Goal: Task Accomplishment & Management: Manage account settings

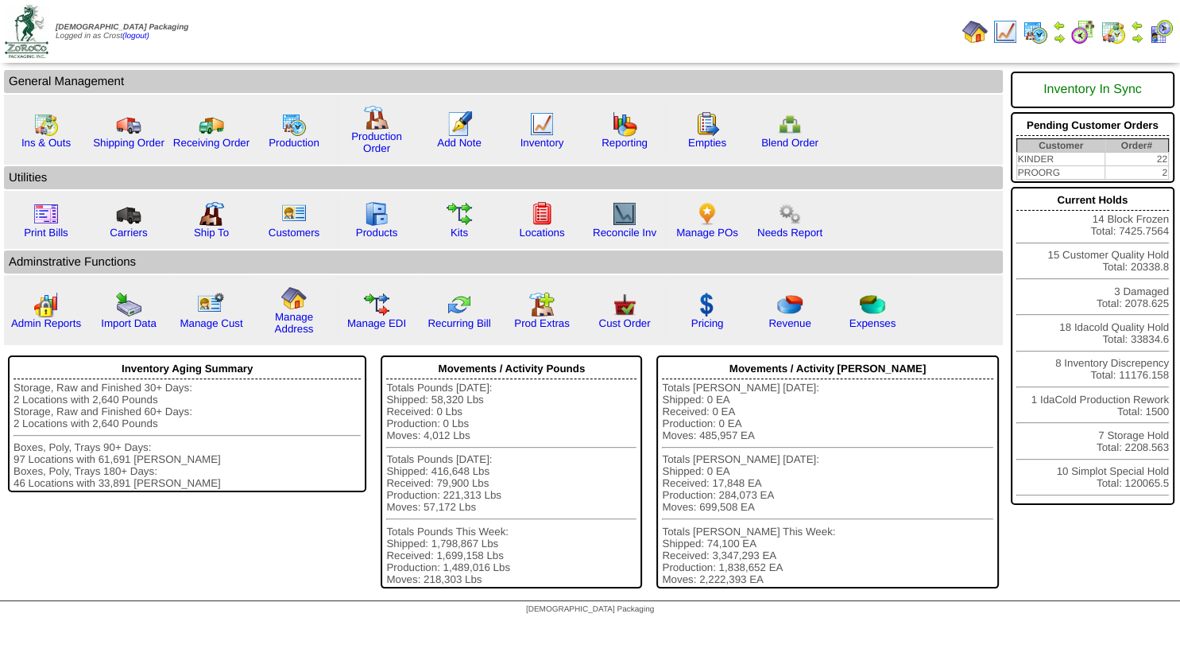
click at [1139, 38] on img at bounding box center [1137, 38] width 13 height 13
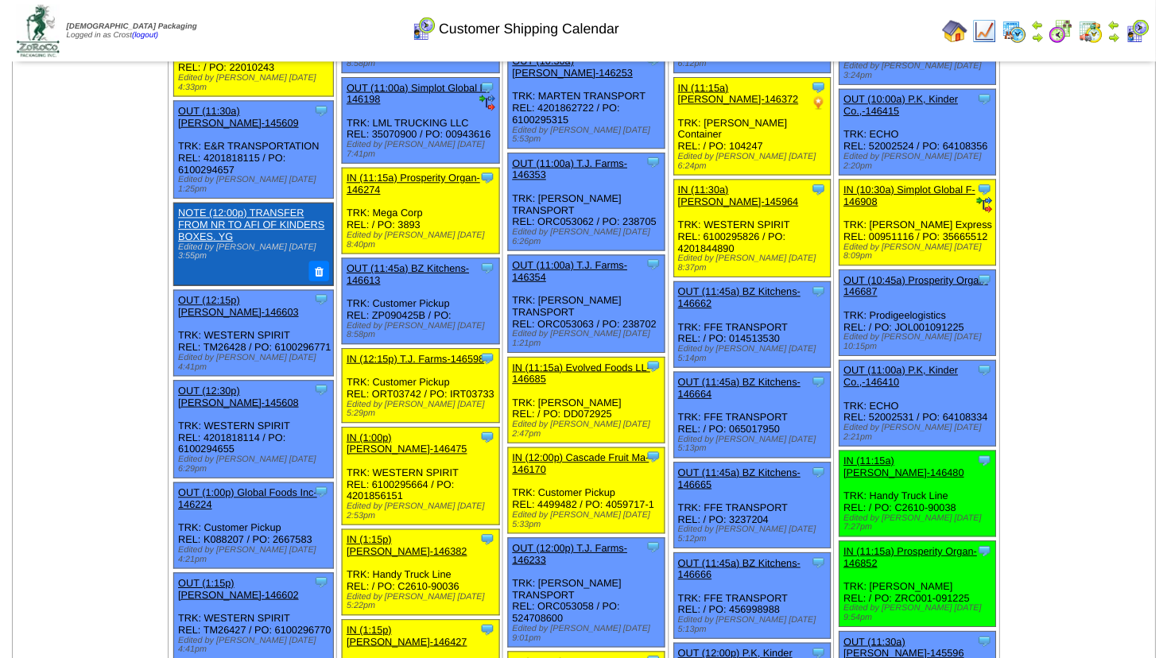
scroll to position [543, 0]
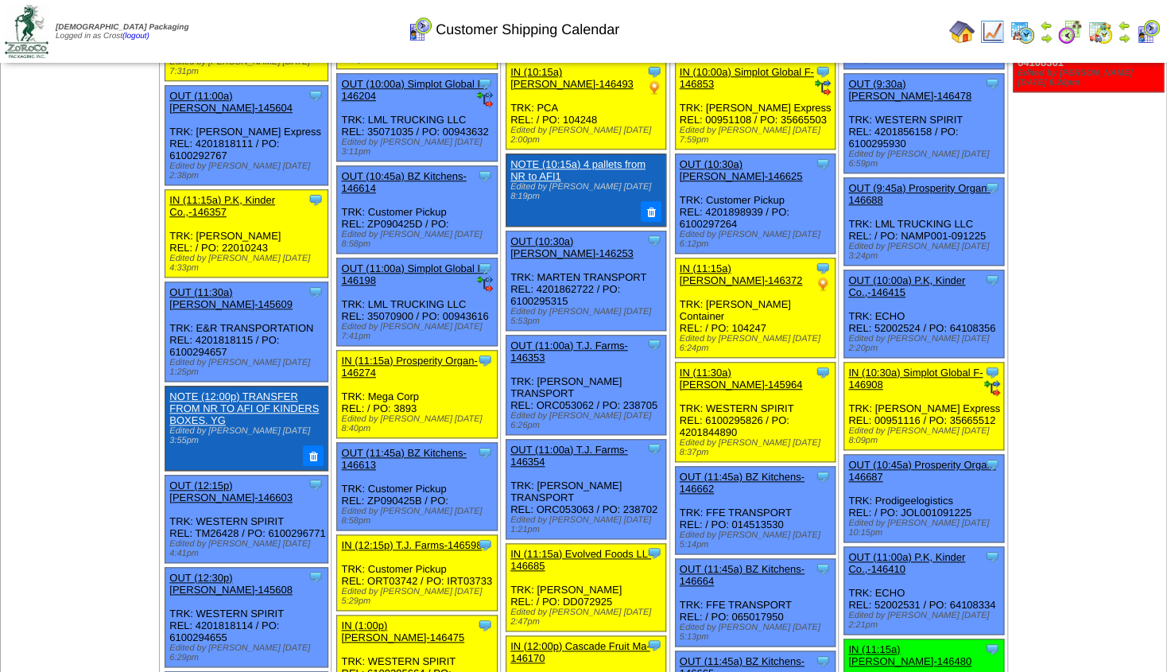
click at [903, 274] on link "OUT (10:00a) P.K, Kinder Co.,-146415" at bounding box center [906, 286] width 117 height 24
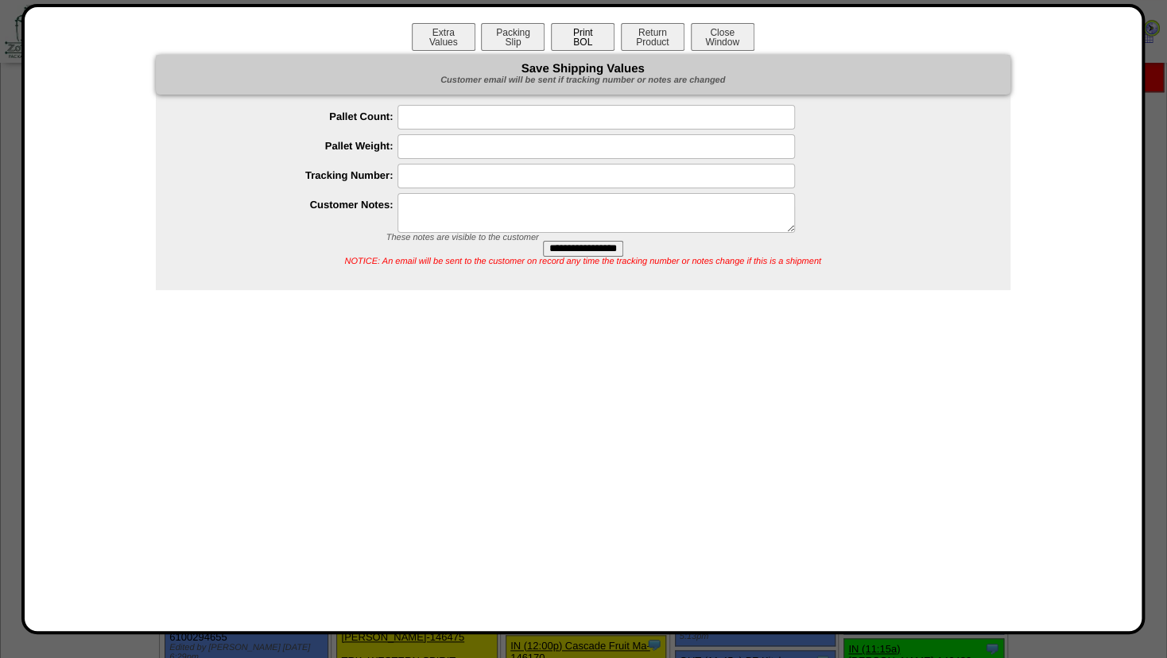
click at [571, 46] on button "Print BOL" at bounding box center [583, 37] width 64 height 28
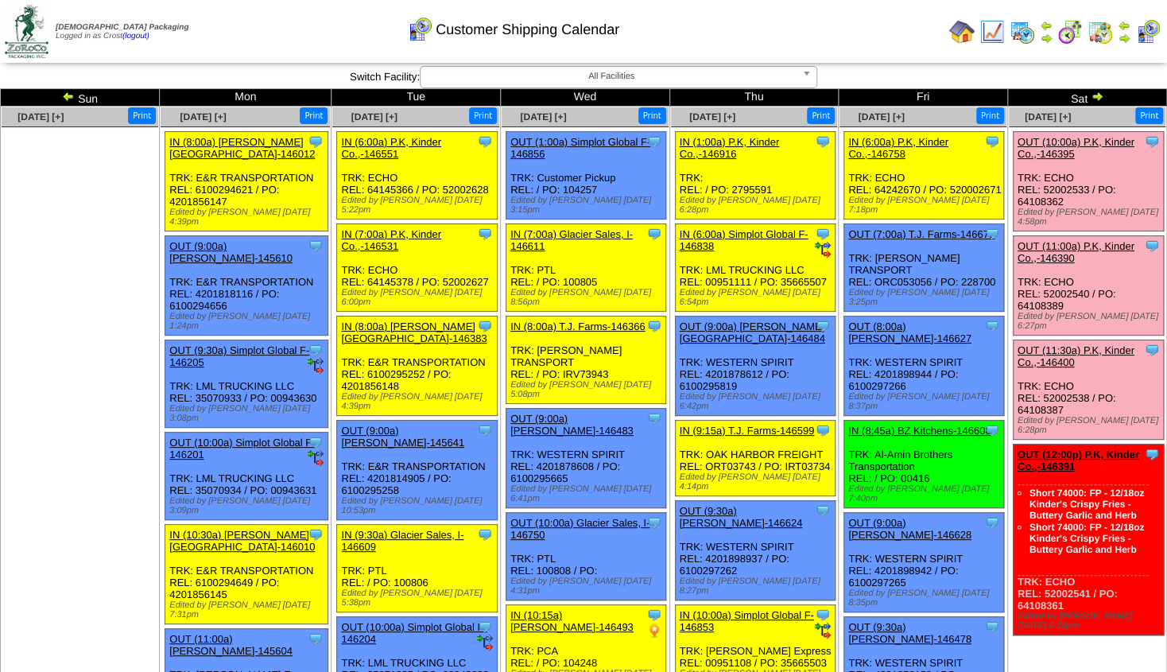
click at [1079, 141] on link "OUT (10:00a) P.K, Kinder Co.,-146395" at bounding box center [1075, 148] width 117 height 24
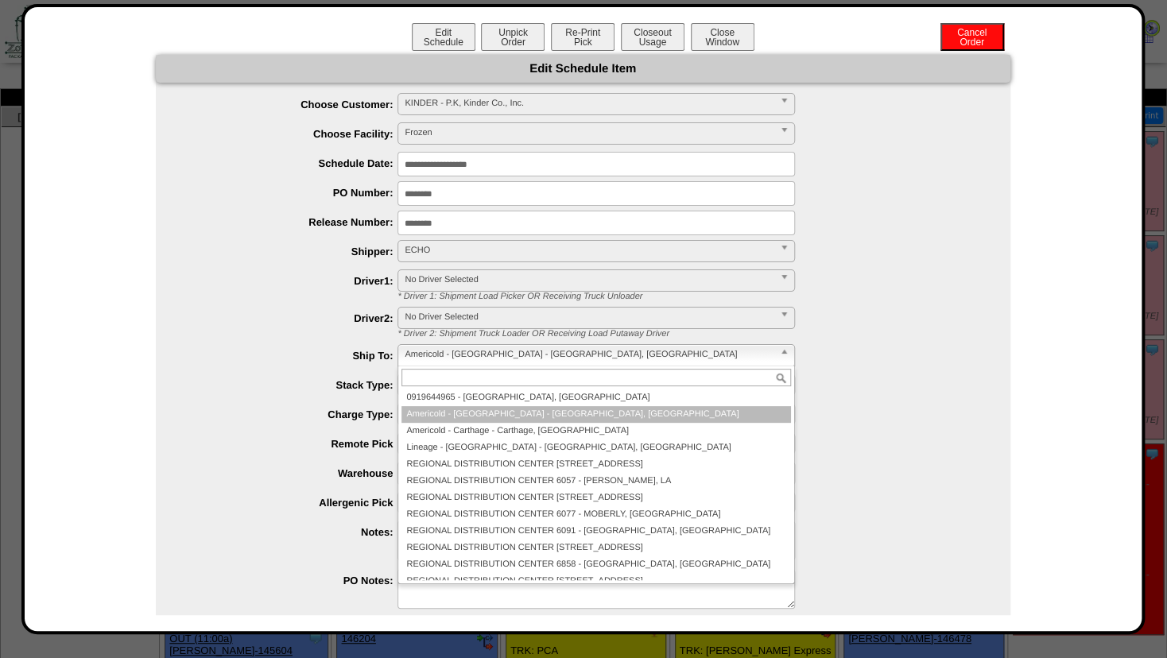
click at [481, 353] on span "Americold - Atlanta - Atlanta, GA" at bounding box center [589, 354] width 369 height 19
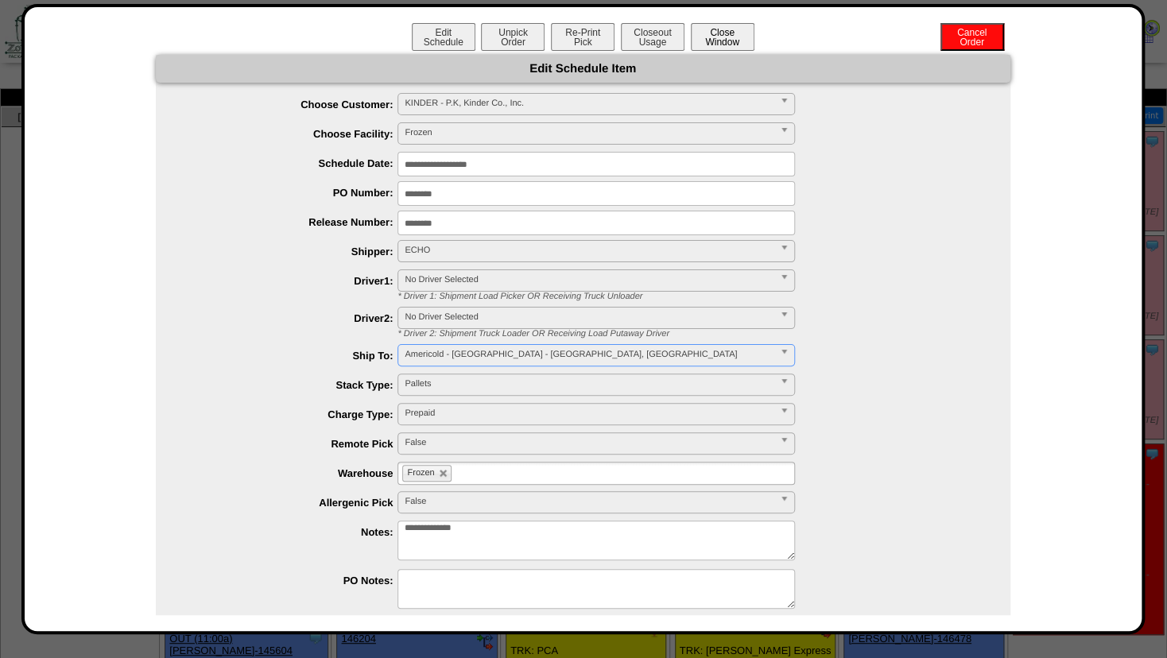
click at [712, 34] on button "Close Window" at bounding box center [723, 37] width 64 height 28
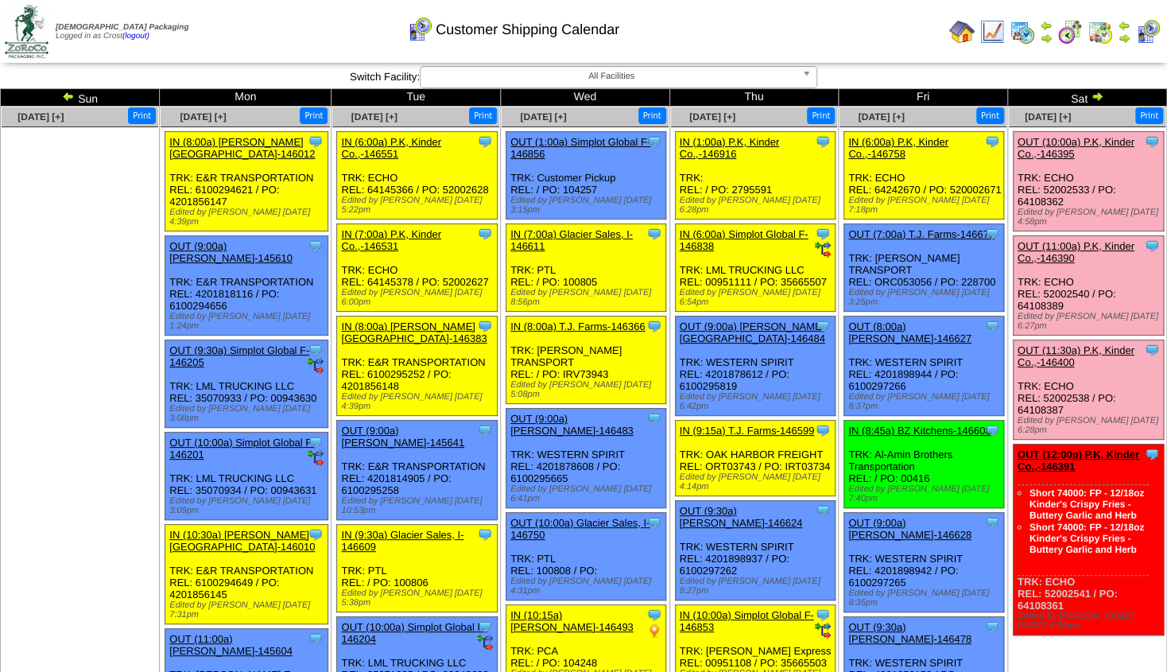
click at [1101, 448] on link "OUT (12:00p) P.K, Kinder Co.,-146391" at bounding box center [1078, 460] width 122 height 24
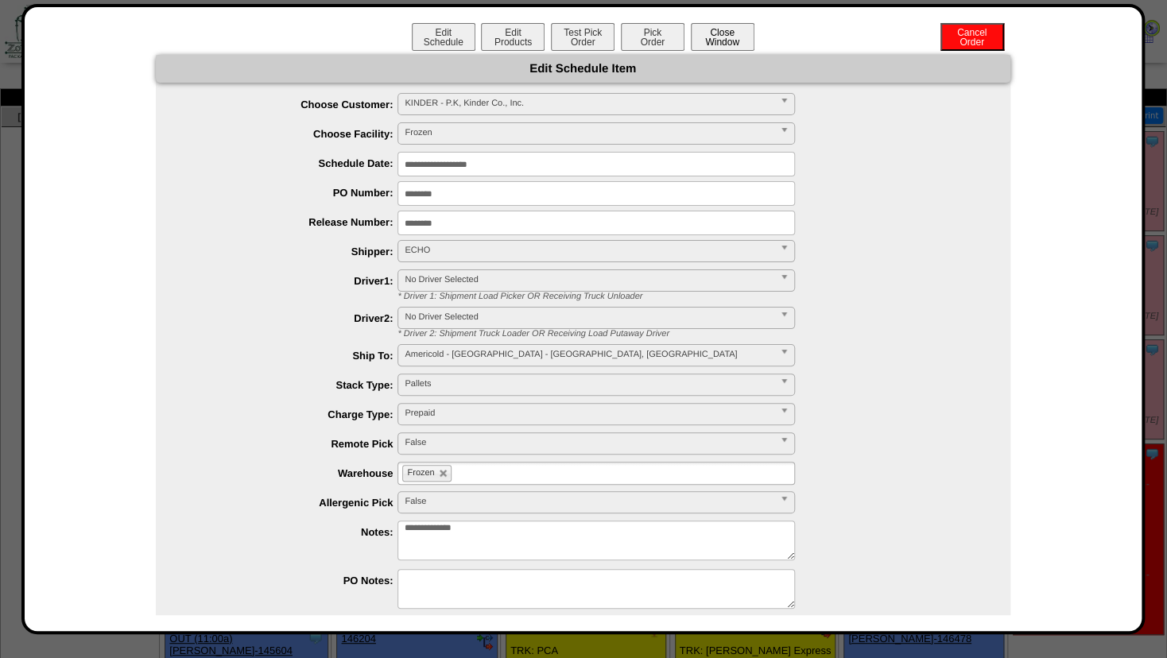
click at [725, 37] on button "Close Window" at bounding box center [723, 37] width 64 height 28
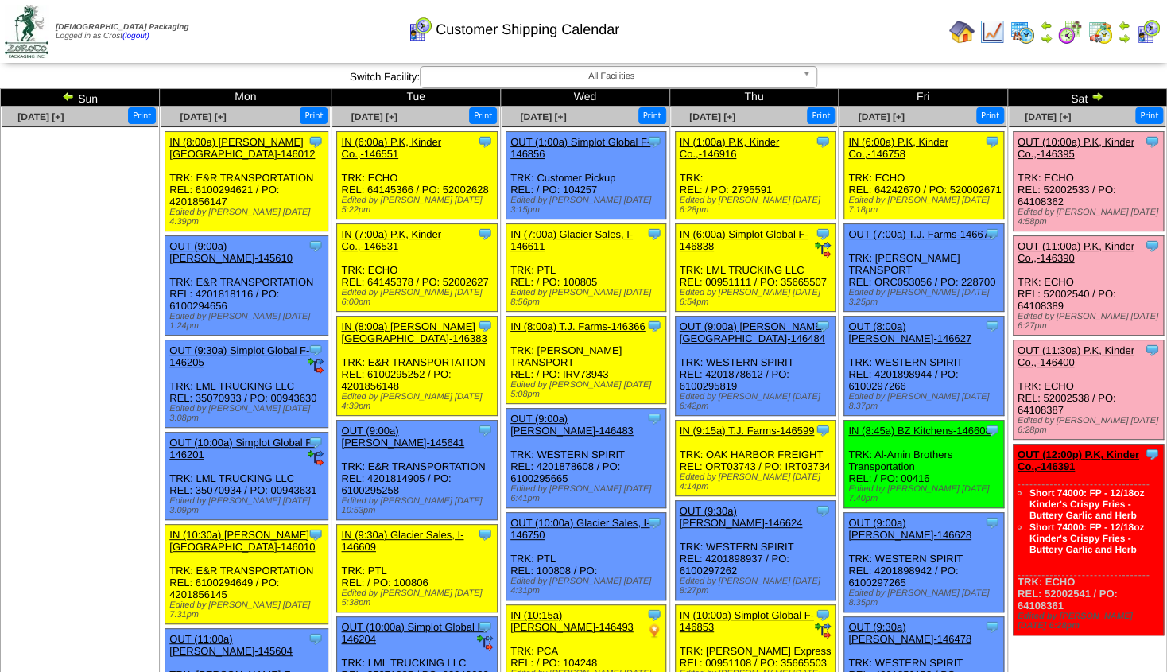
click at [1066, 344] on link "OUT (11:30a) P.K, Kinder Co.,-146400" at bounding box center [1075, 356] width 117 height 24
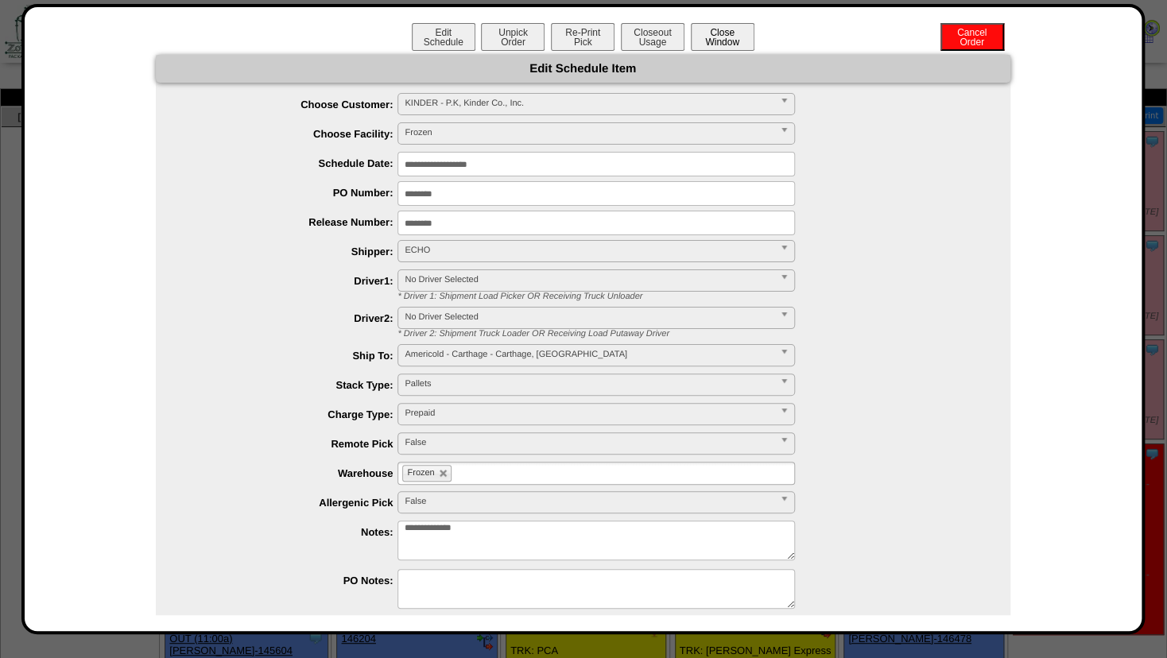
click at [715, 36] on button "Close Window" at bounding box center [723, 37] width 64 height 28
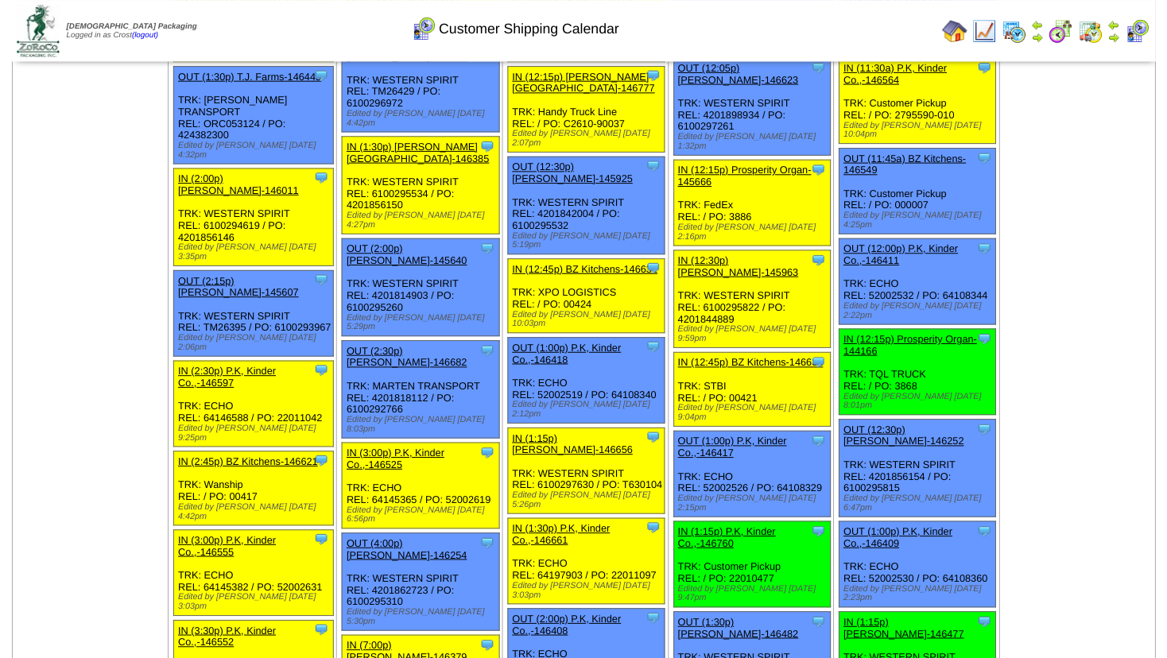
scroll to position [1432, 0]
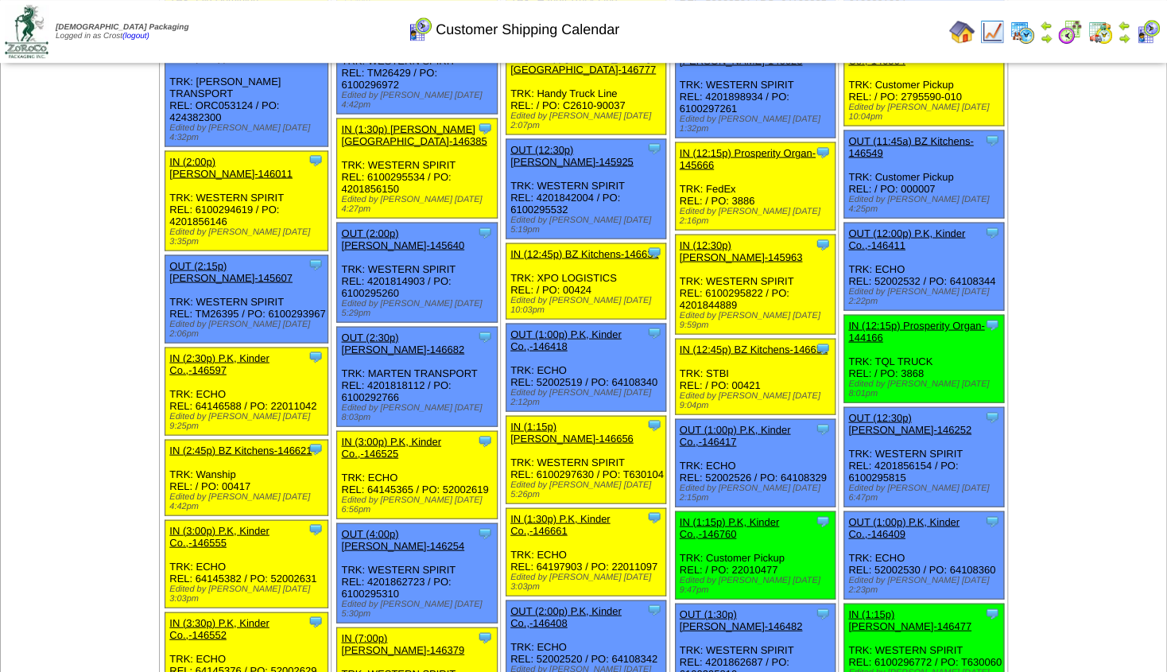
click at [741, 423] on link "OUT (1:00p) P.K, Kinder Co.,-146417" at bounding box center [735, 435] width 111 height 24
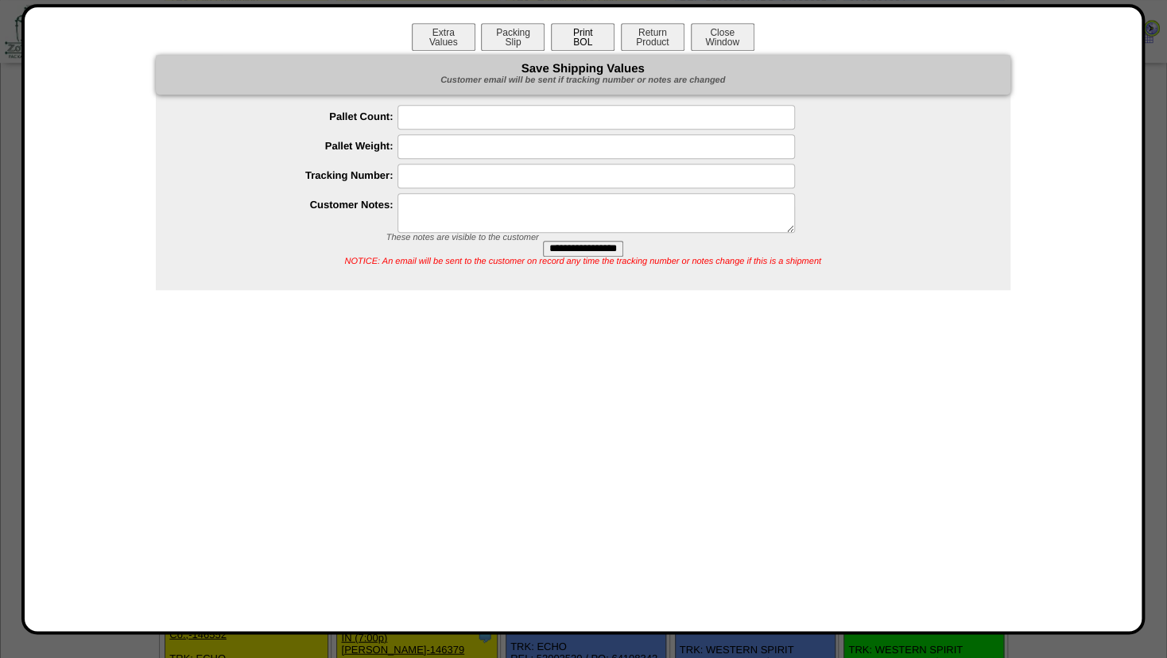
scroll to position [1431, 0]
click at [588, 44] on button "Print BOL" at bounding box center [583, 37] width 64 height 28
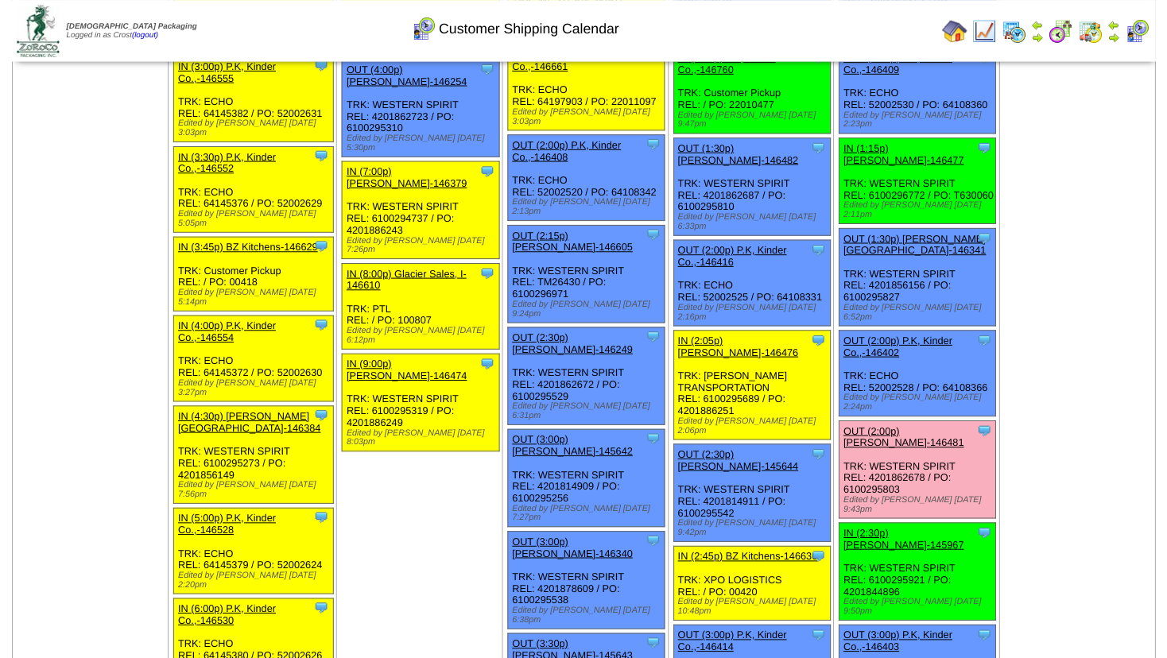
scroll to position [1903, 0]
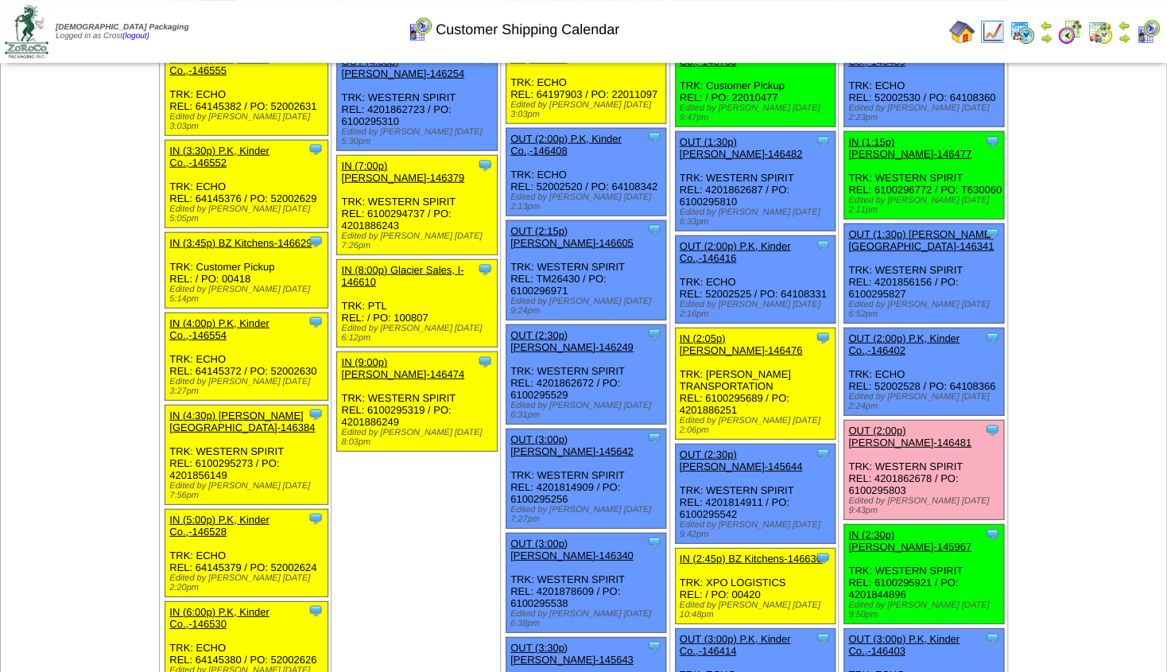
click at [722, 633] on link "OUT (3:00p) P.K, Kinder Co.,-146414" at bounding box center [735, 645] width 111 height 24
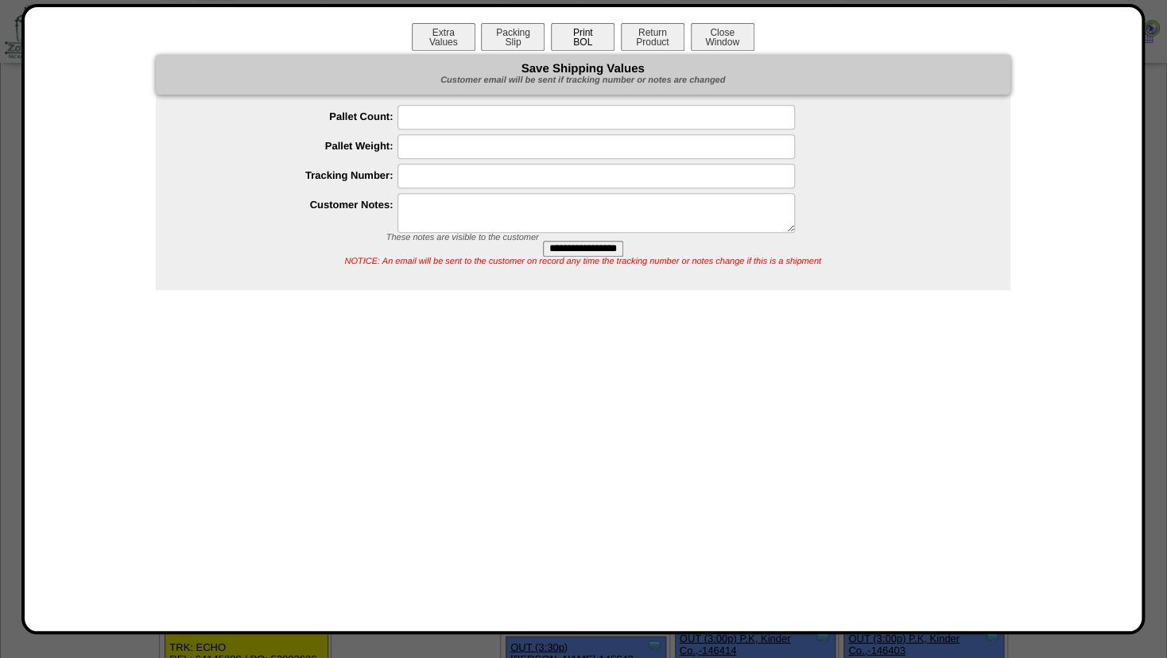
click at [574, 37] on button "Print BOL" at bounding box center [583, 37] width 64 height 28
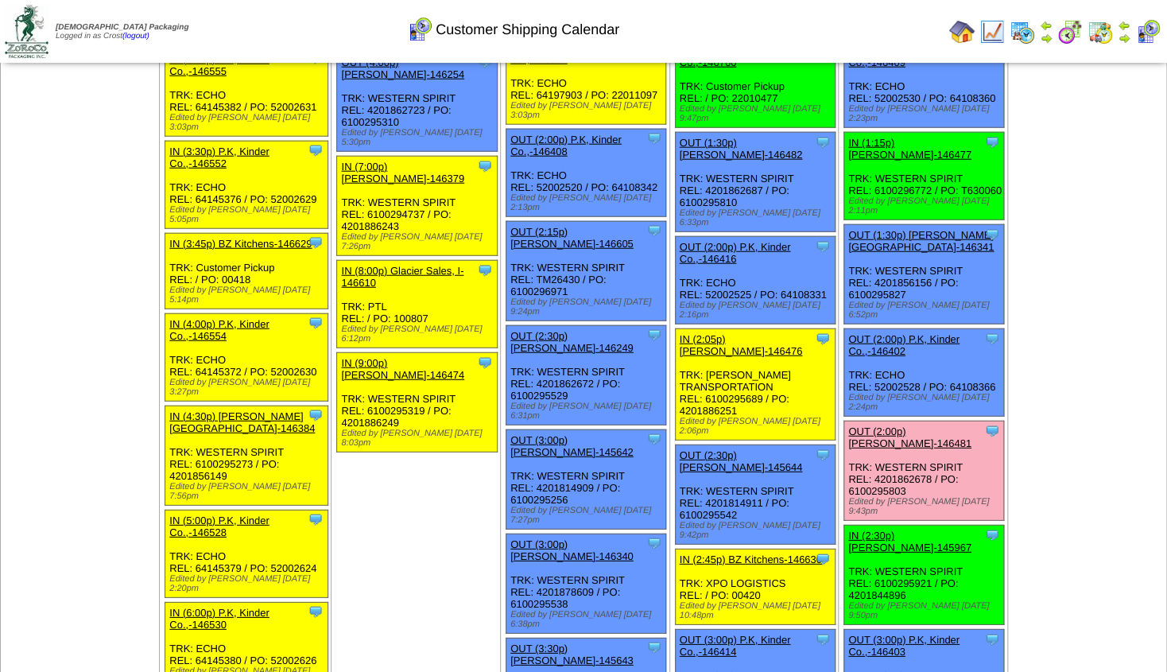
scroll to position [1903, 0]
click at [986, 32] on img at bounding box center [991, 31] width 25 height 25
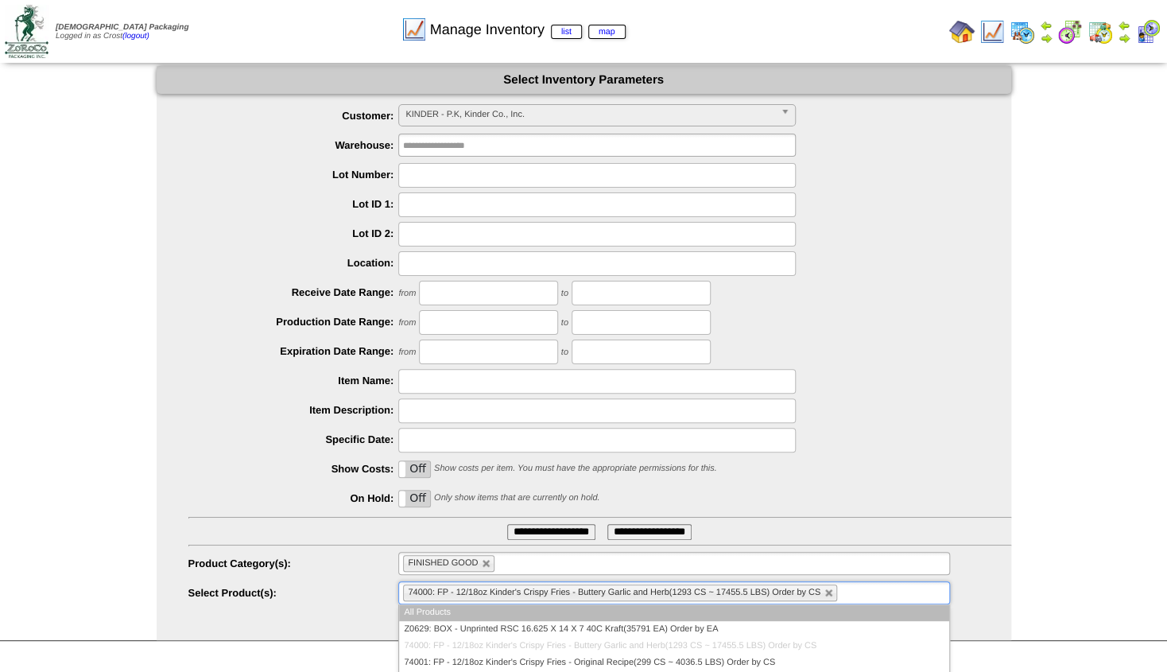
click at [618, 593] on span "74000: FP - 12/18oz Kinder's Crispy Fries - Buttery Garlic and Herb(1293 CS ~ 1…" at bounding box center [614, 592] width 412 height 10
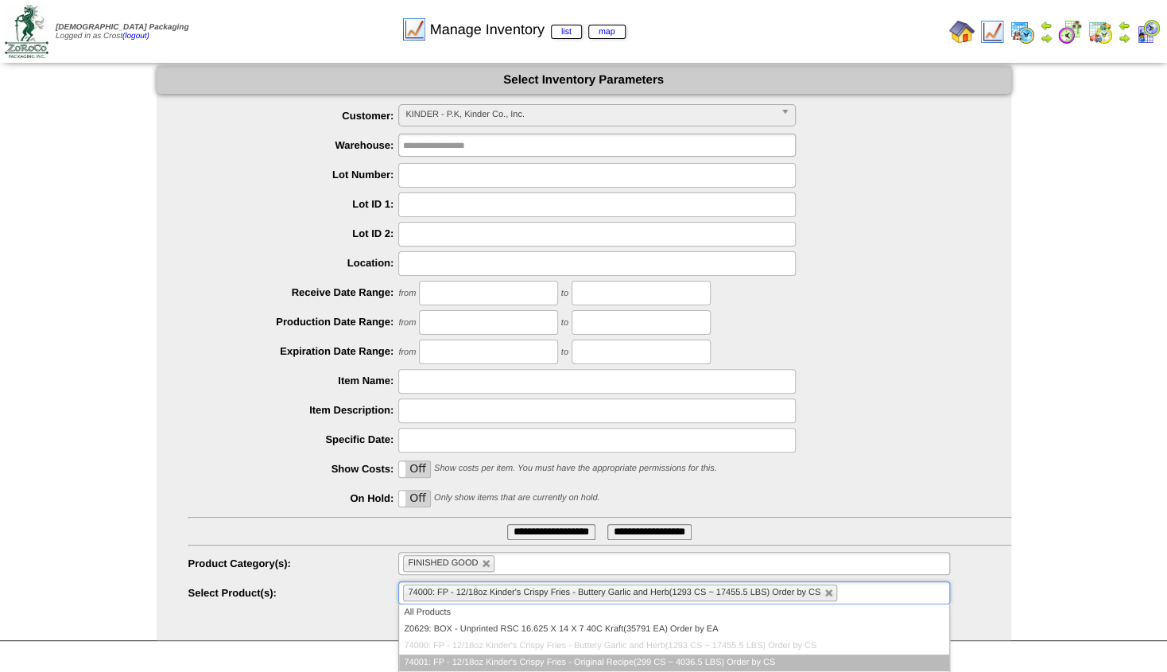
click at [555, 663] on li "74001: FP - 12/18oz Kinder's Crispy Fries - Original Recipe(299 CS ~ 4036.5 LBS…" at bounding box center [673, 662] width 549 height 17
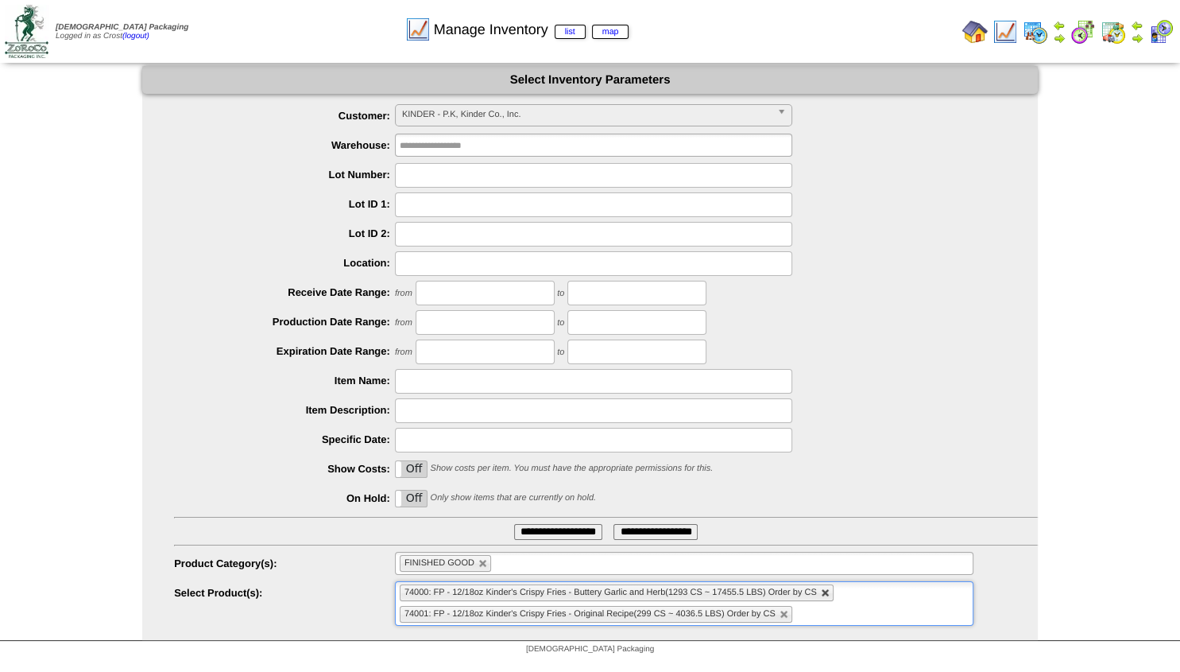
click at [827, 590] on link at bounding box center [826, 593] width 10 height 10
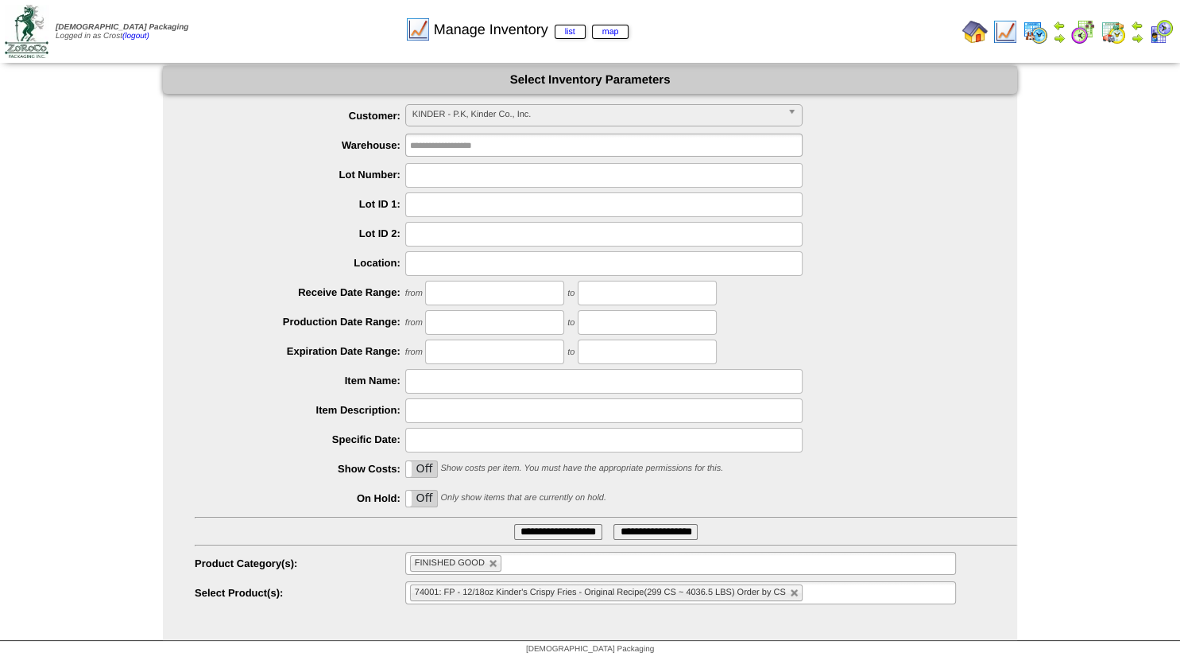
click at [1135, 39] on img at bounding box center [1137, 38] width 13 height 13
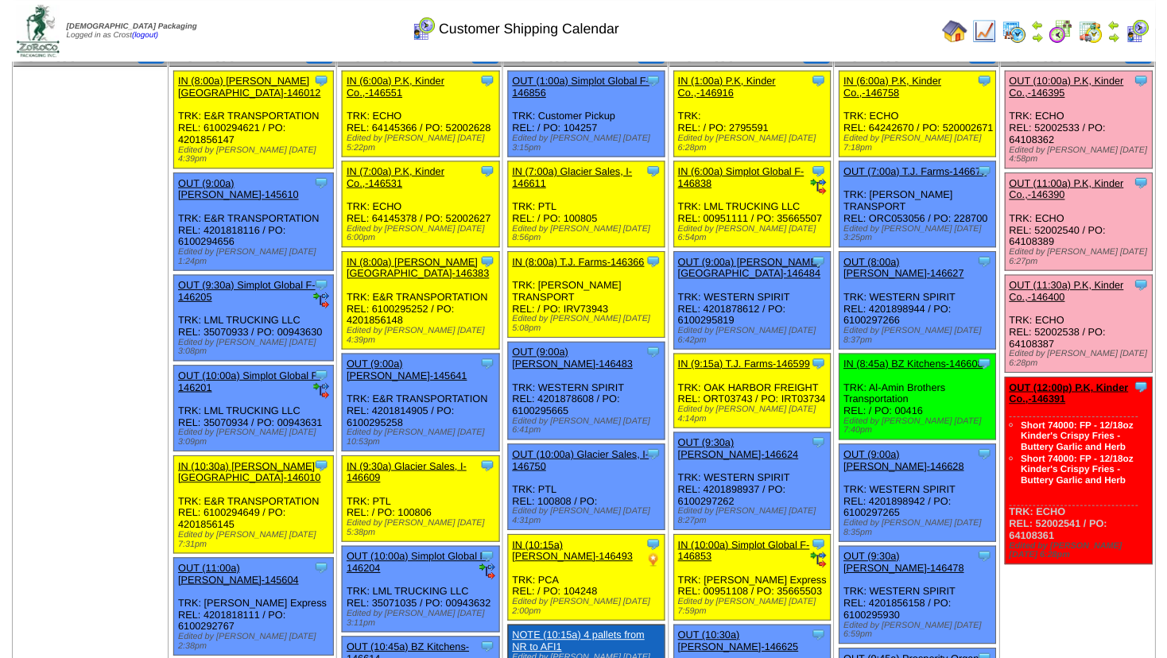
scroll to position [65, 0]
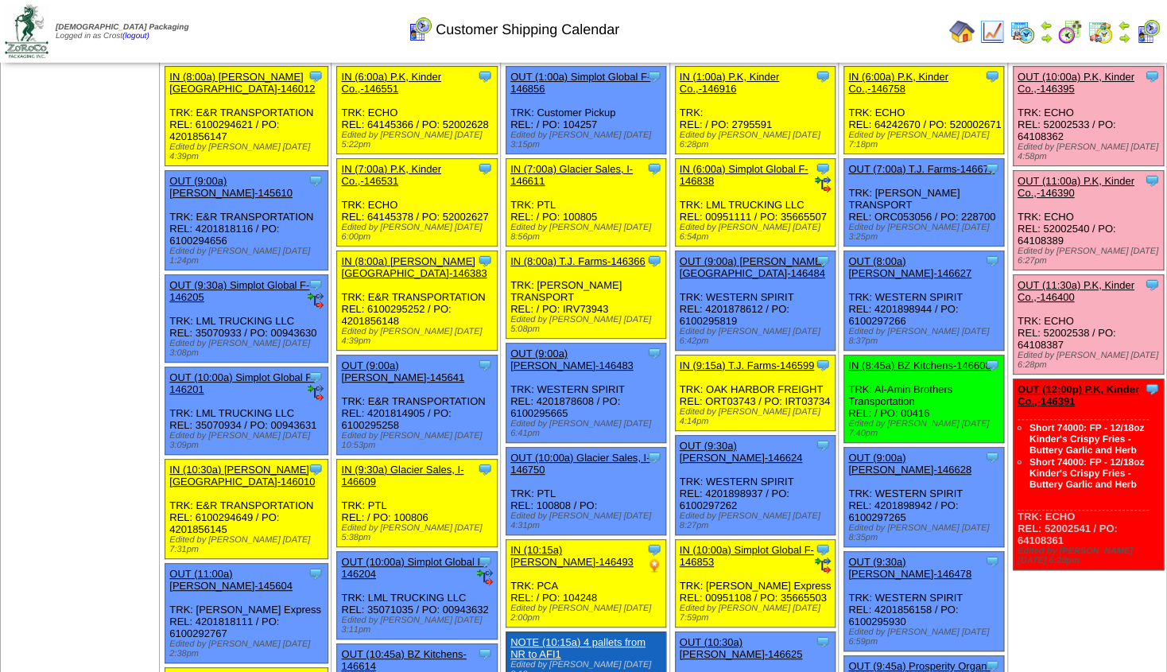
click at [1095, 383] on link "OUT (12:00p) P.K, Kinder Co.,-146391" at bounding box center [1078, 395] width 122 height 24
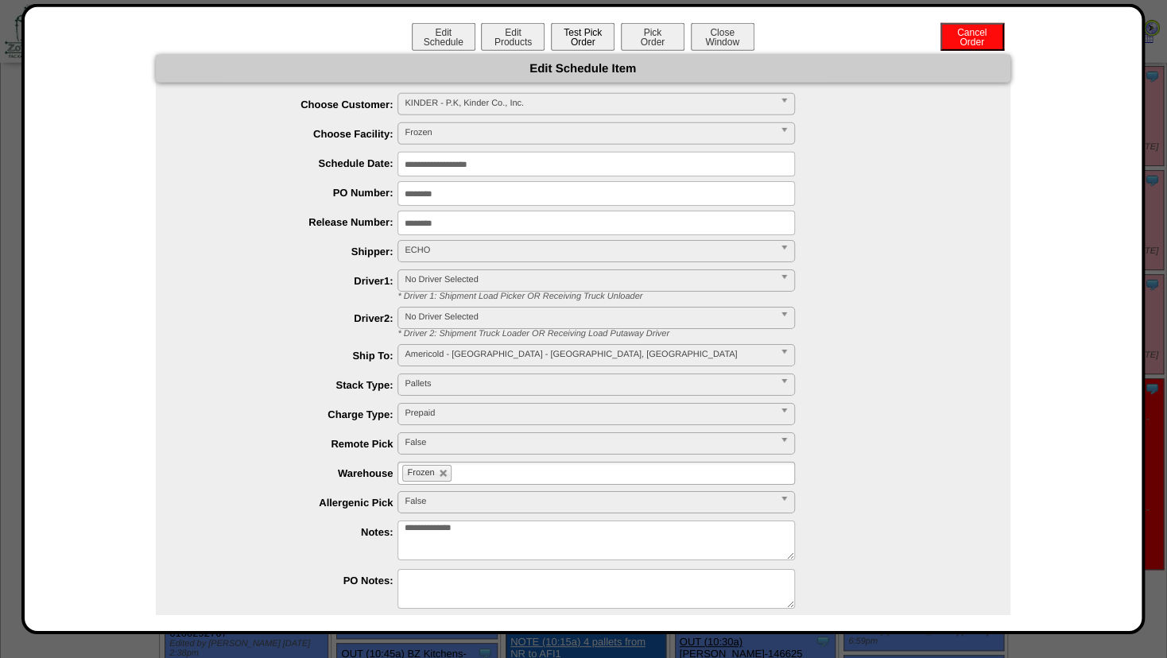
click at [576, 41] on button "Test Pick Order" at bounding box center [583, 37] width 64 height 28
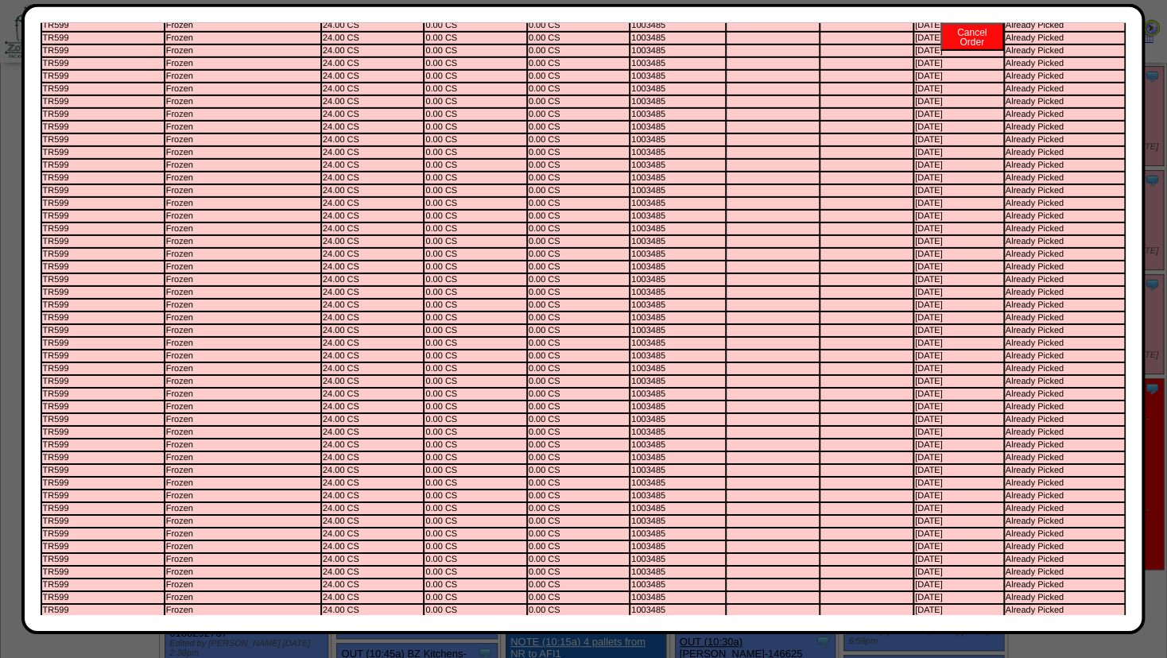
scroll to position [0, 0]
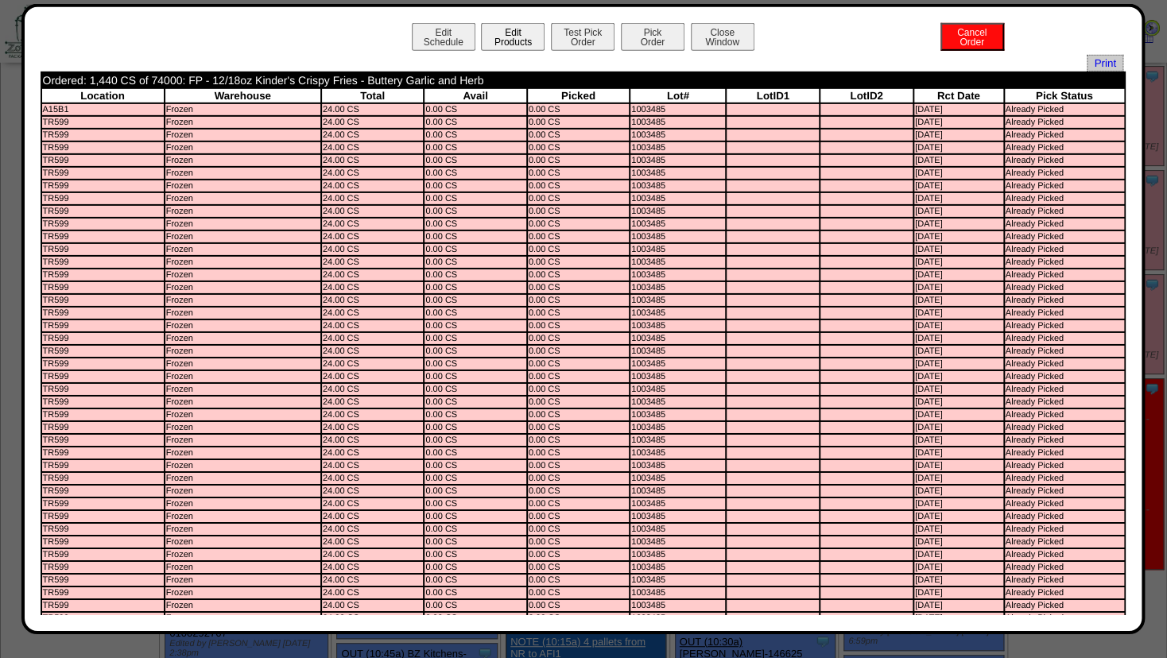
click at [502, 37] on button "Edit Products" at bounding box center [513, 37] width 64 height 28
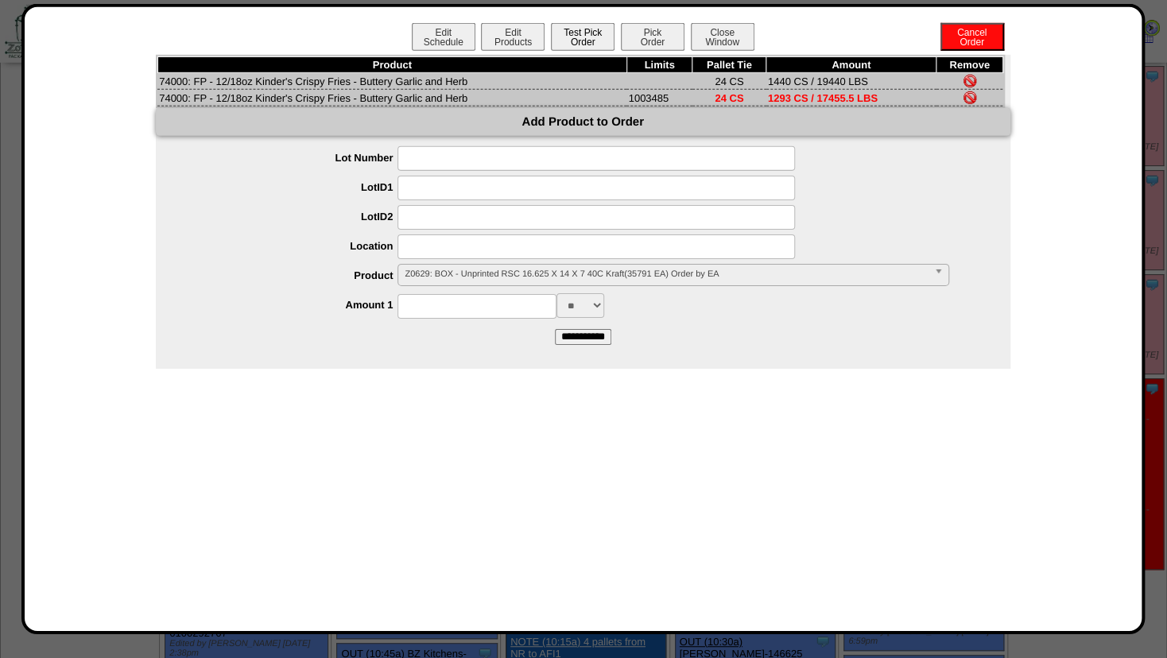
click at [575, 29] on button "Test Pick Order" at bounding box center [583, 37] width 64 height 28
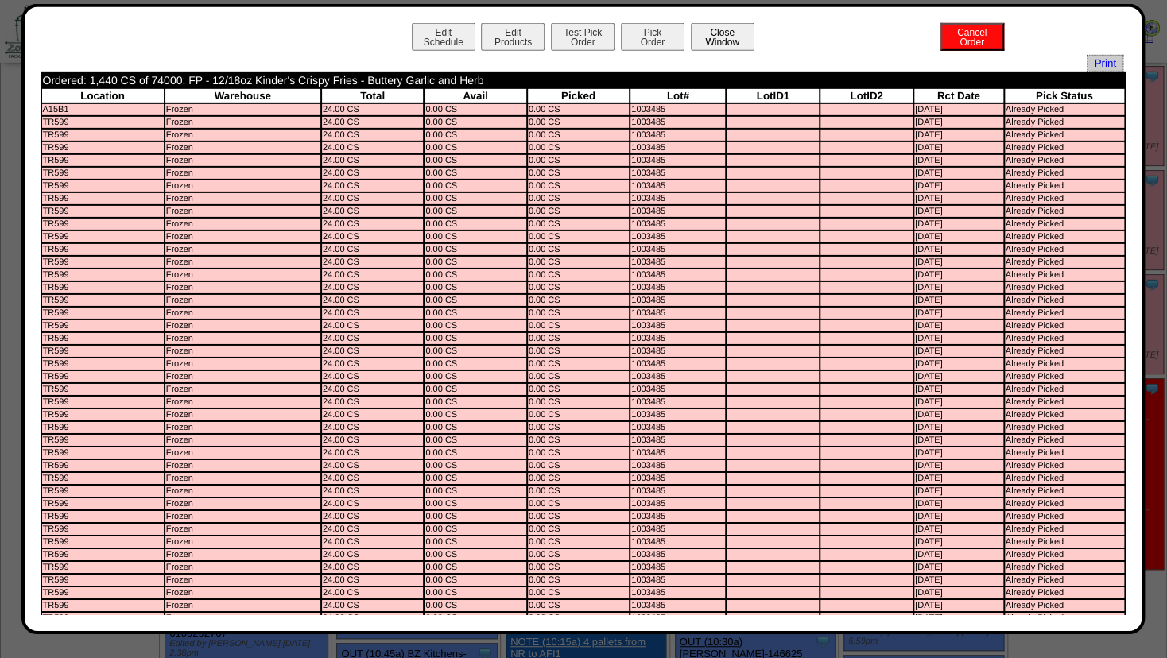
click at [722, 30] on button "Close Window" at bounding box center [723, 37] width 64 height 28
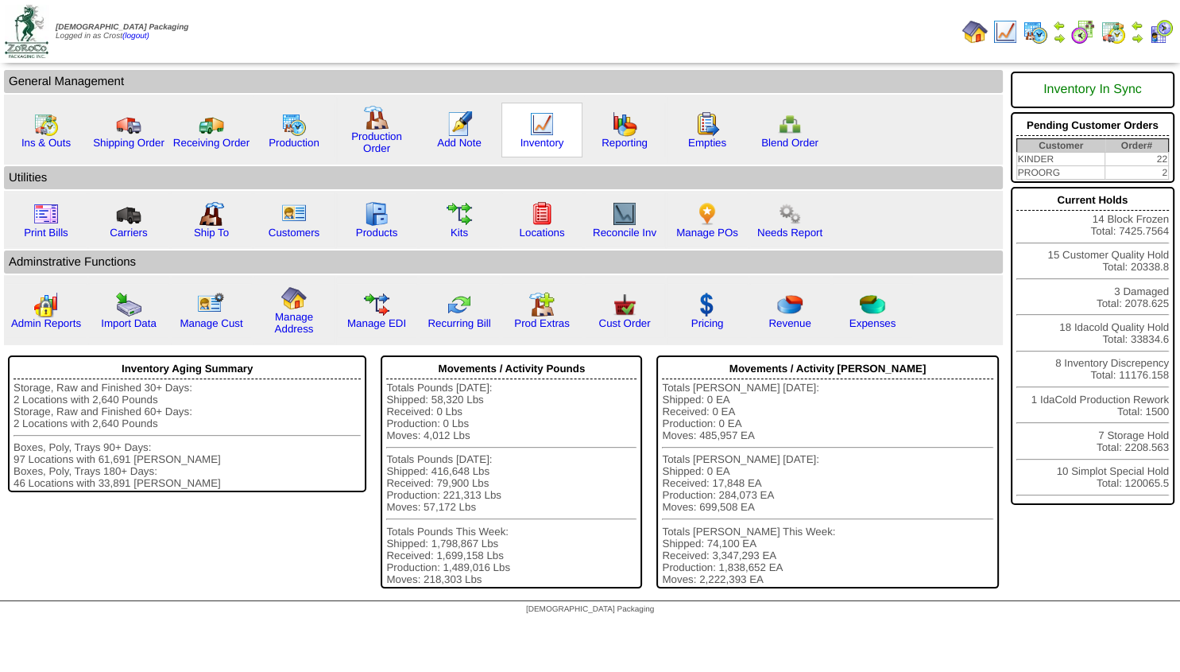
click at [543, 122] on img at bounding box center [541, 123] width 25 height 25
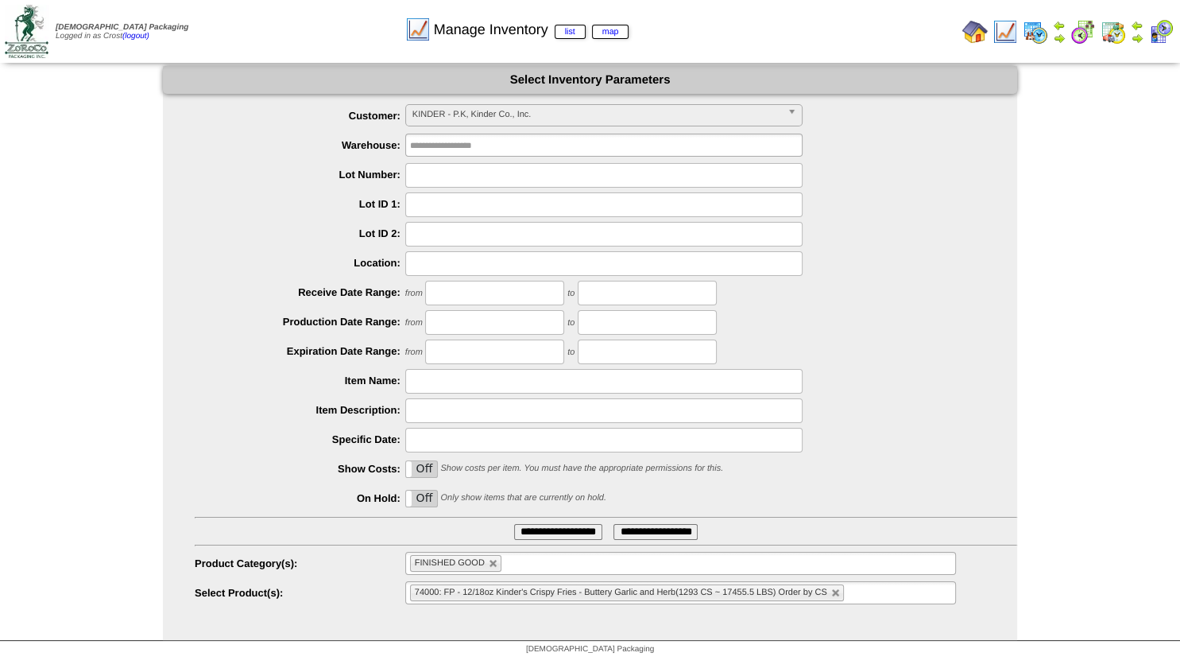
click at [854, 598] on input "text" at bounding box center [858, 593] width 20 height 20
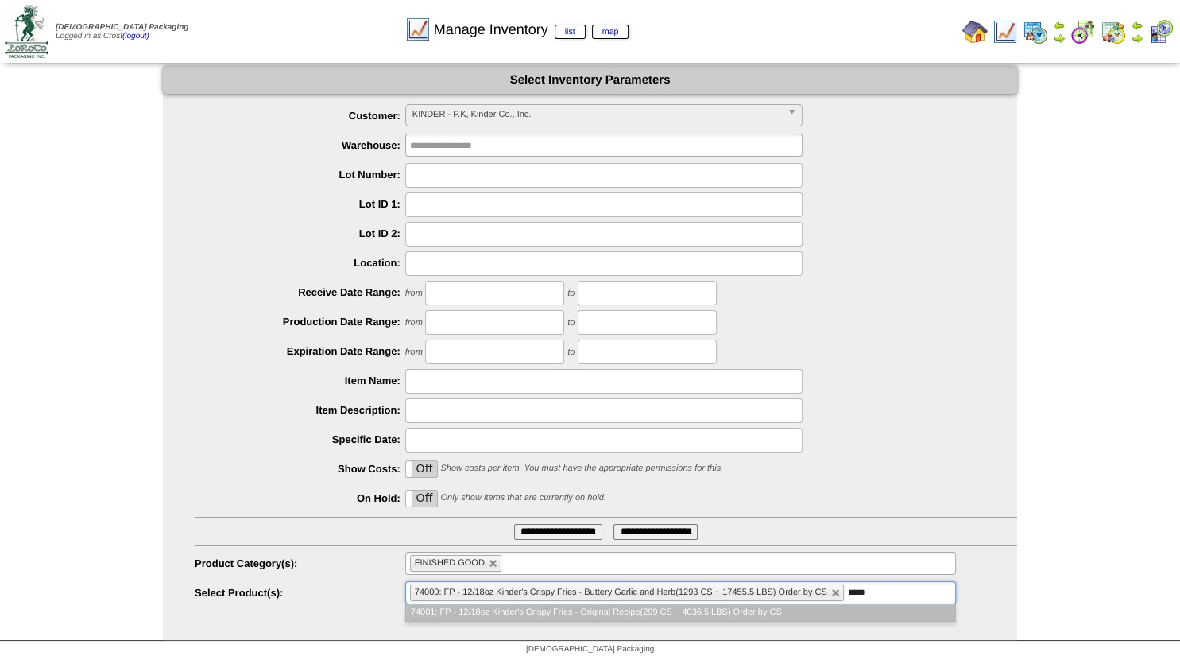
type input "*****"
click at [569, 608] on li "74001 : FP - 12/18oz Kinder's Crispy Fries - Original Recipe(299 CS ~ 4036.5 LB…" at bounding box center [680, 612] width 549 height 17
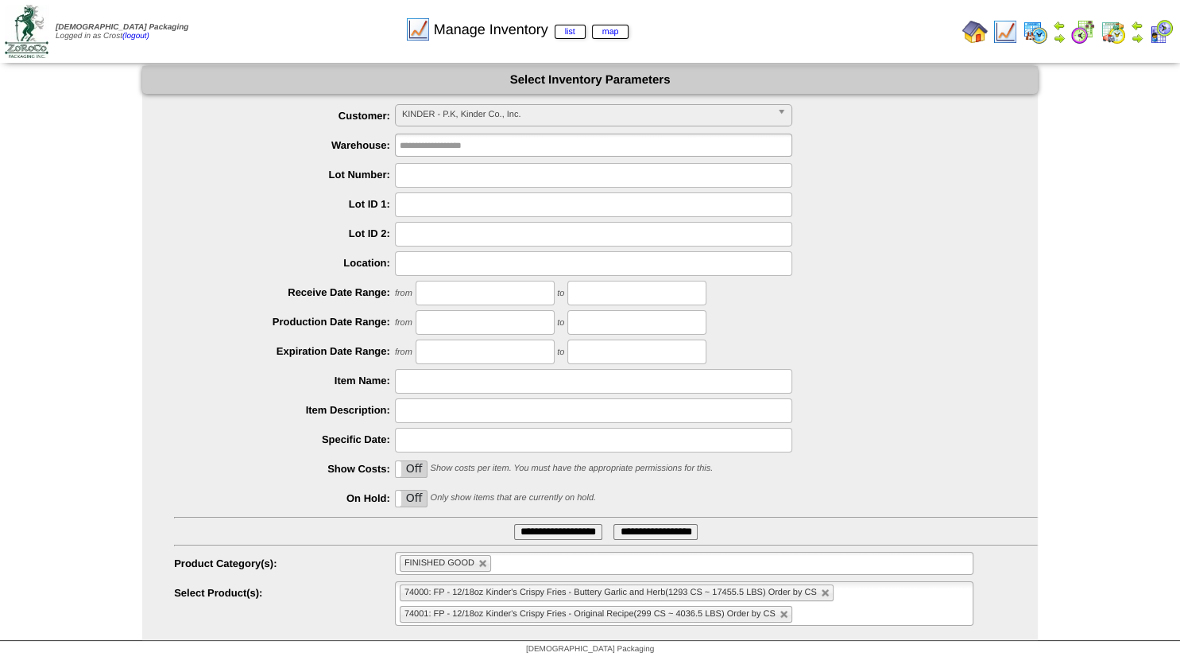
click at [514, 531] on input "**********" at bounding box center [558, 532] width 88 height 16
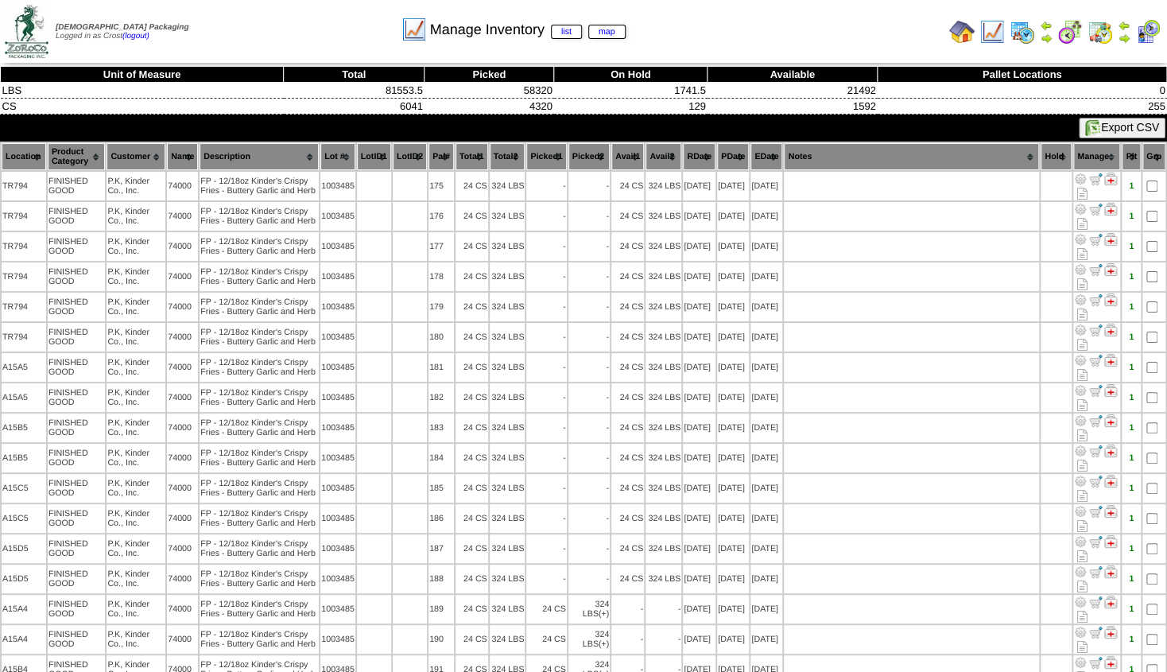
click at [1063, 153] on th "Hold" at bounding box center [1055, 156] width 31 height 27
click at [1057, 159] on th "Hold" at bounding box center [1055, 156] width 31 height 27
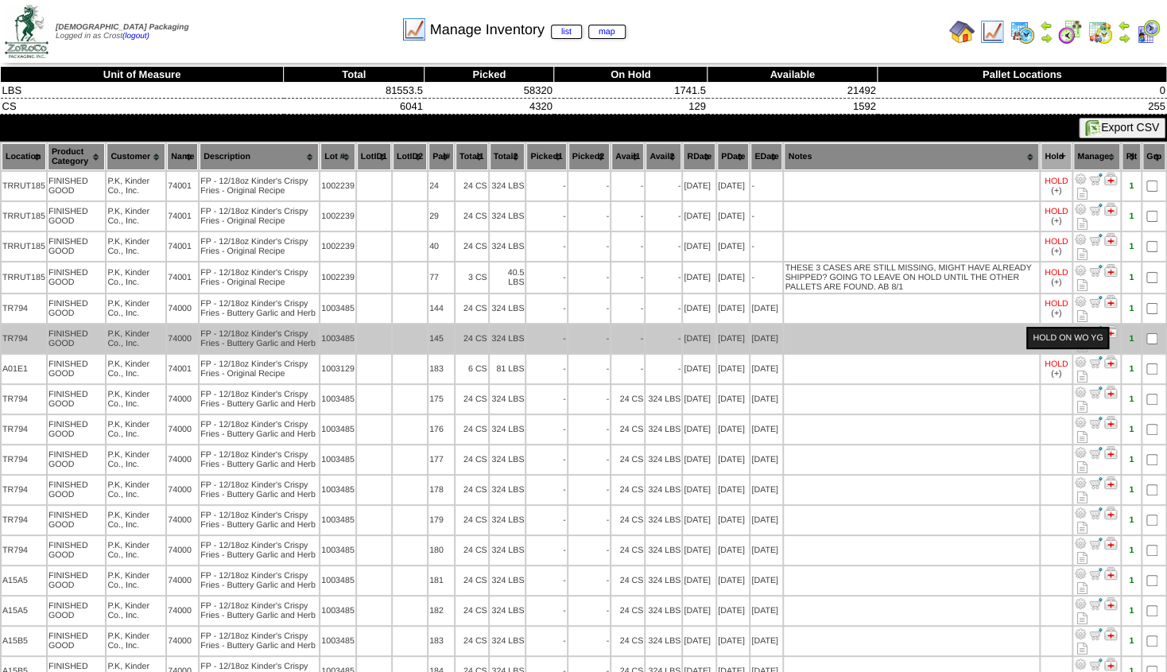
click at [1055, 344] on div "HOLD ON WO YG" at bounding box center [1067, 338] width 83 height 22
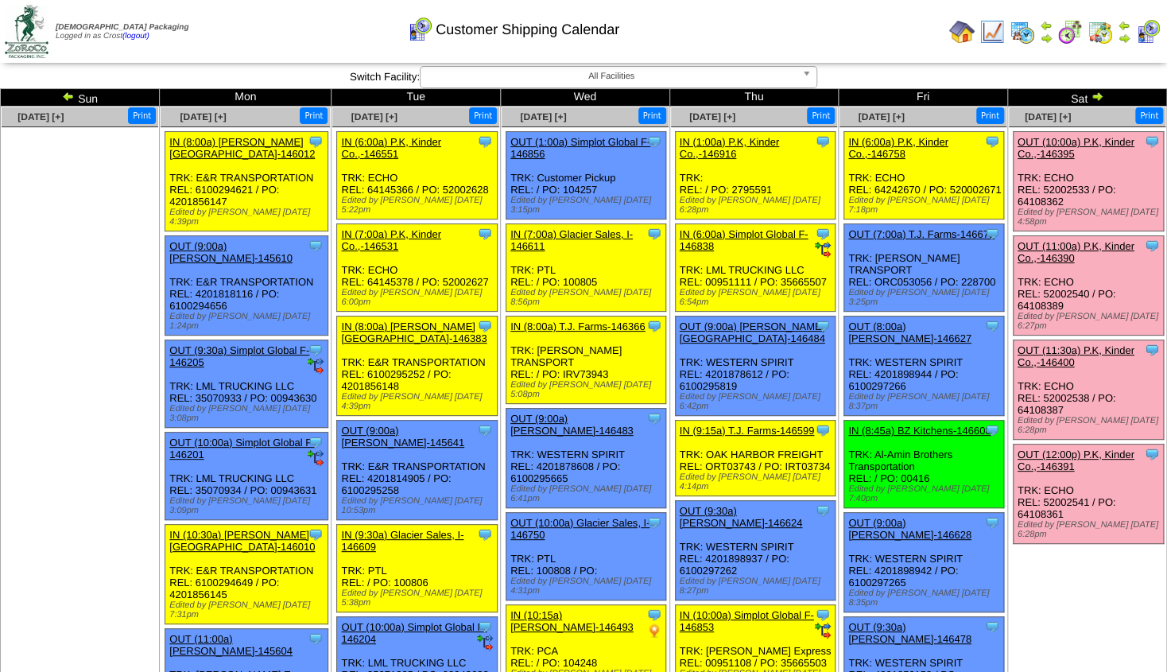
click at [1074, 448] on link "OUT (12:00p) P.K, Kinder Co.,-146391" at bounding box center [1075, 460] width 117 height 24
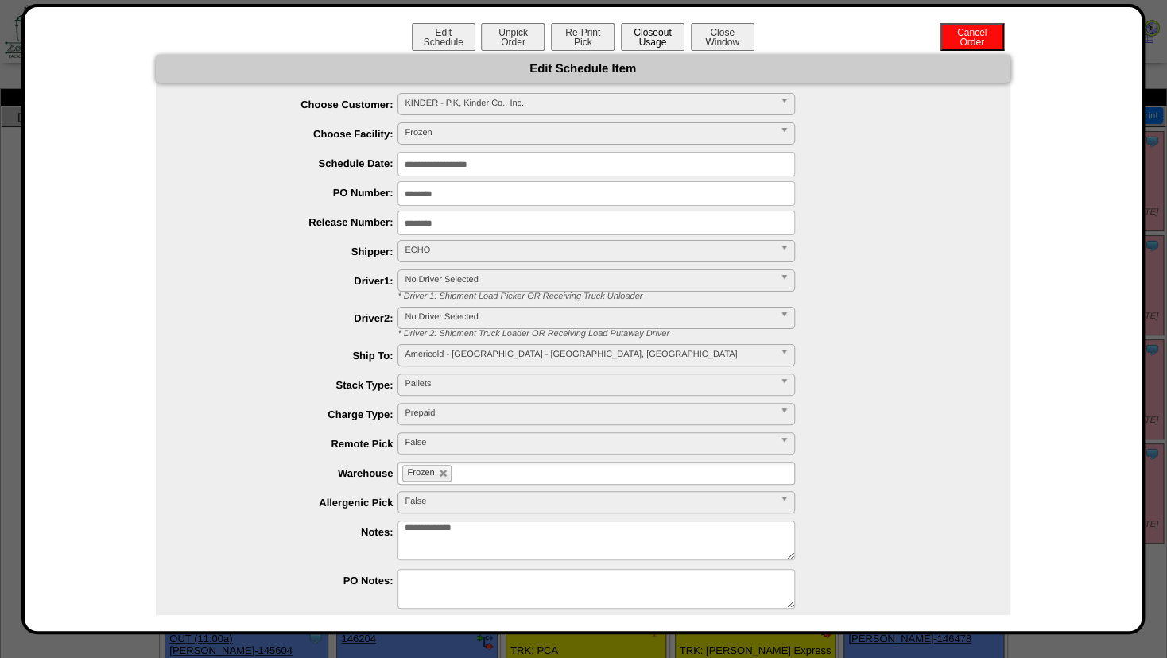
click at [656, 39] on button "Closeout Usage" at bounding box center [653, 37] width 64 height 28
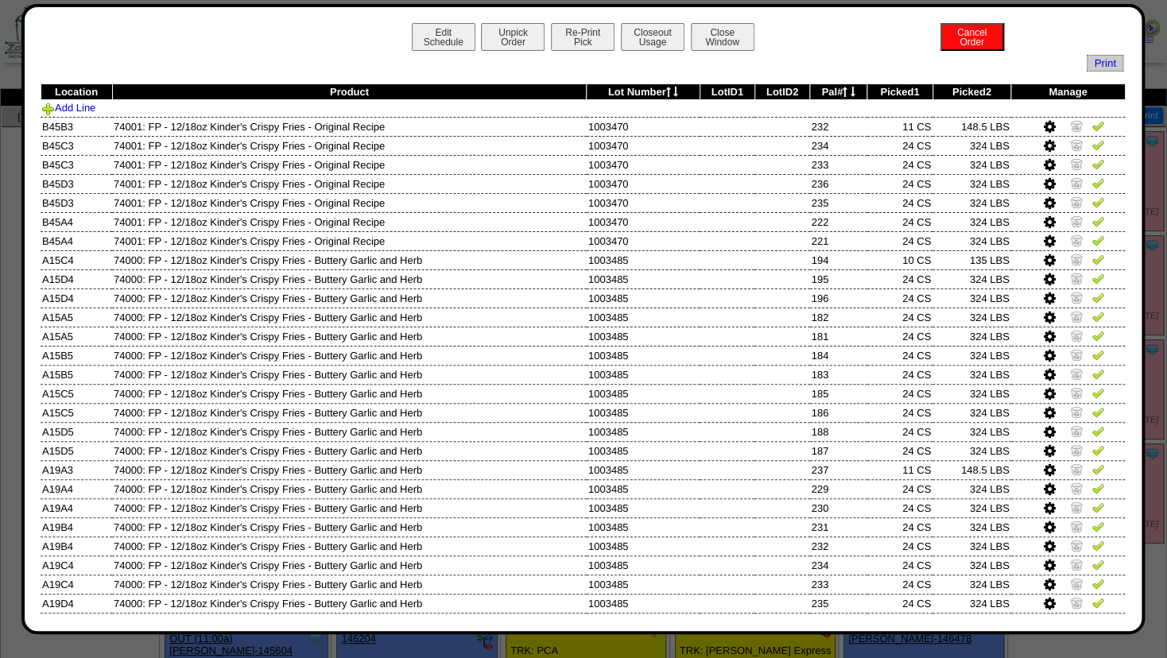
click at [727, 21] on div "Edit Schedule Unpick Order Re-Print Pick Closeout Usage Cancel Order Close Wind…" at bounding box center [582, 319] width 1123 height 630
click at [722, 31] on button "Close Window" at bounding box center [723, 37] width 64 height 28
